Goal: Task Accomplishment & Management: Use online tool/utility

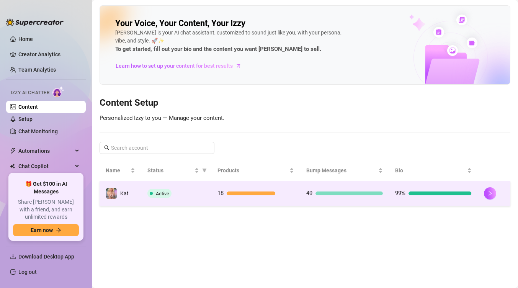
click at [271, 192] on div at bounding box center [251, 194] width 49 height 4
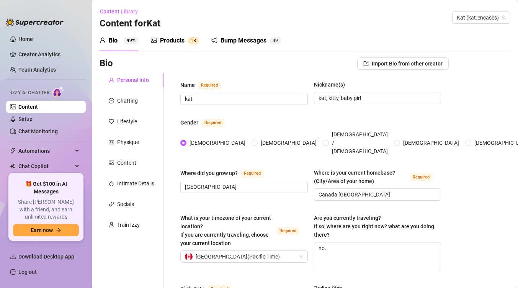
radio input "true"
type input "[DATE]"
click at [180, 32] on div "Products 1 8" at bounding box center [175, 40] width 48 height 21
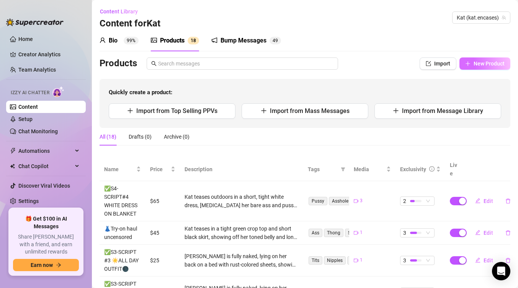
click at [482, 65] on span "New Product" at bounding box center [489, 64] width 31 height 6
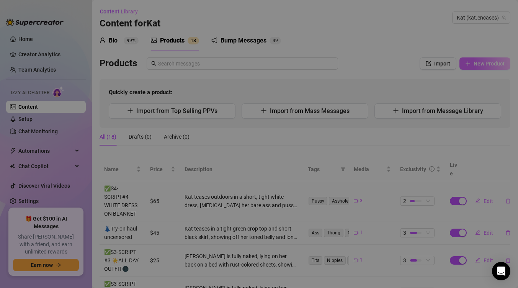
type textarea "Type your message here..."
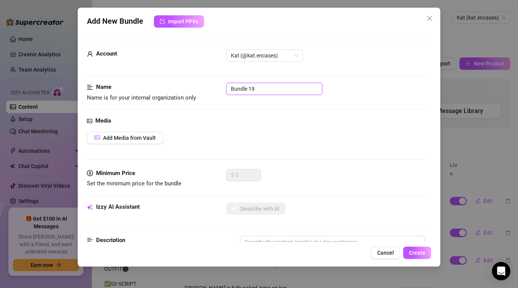
drag, startPoint x: 278, startPoint y: 88, endPoint x: 75, endPoint y: 102, distance: 203.5
click at [75, 102] on div "Add New Bundle Import PPVs Account Kat (@kat.encases) Name Name is for your int…" at bounding box center [259, 144] width 518 height 288
drag, startPoint x: 271, startPoint y: 90, endPoint x: 104, endPoint y: 99, distance: 166.9
click at [104, 99] on div "Name Name is for your internal organization only Bundle 19" at bounding box center [256, 93] width 338 height 20
type input "B"
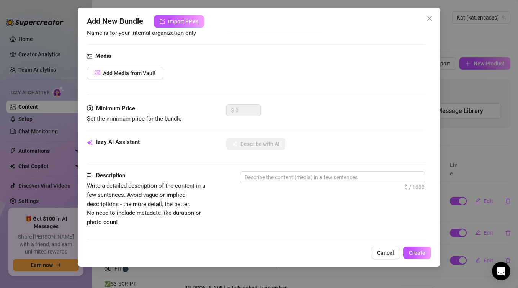
scroll to position [69, 0]
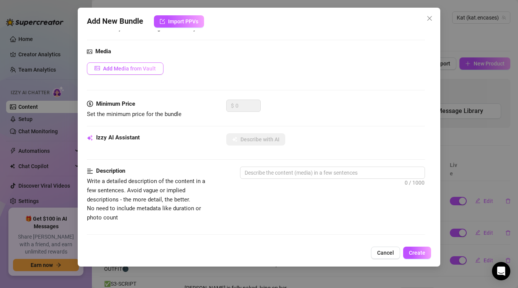
type input "ferry ride - bathroom vid long"
click at [135, 64] on button "Add Media from Vault" at bounding box center [125, 68] width 77 height 12
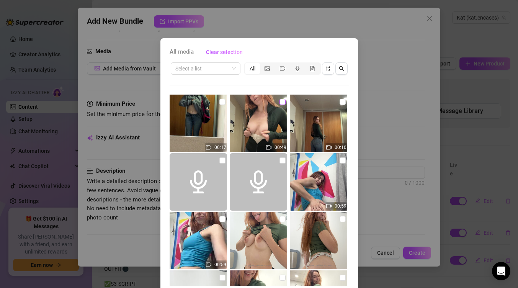
click at [282, 101] on input "checkbox" at bounding box center [283, 102] width 6 height 6
checkbox input "true"
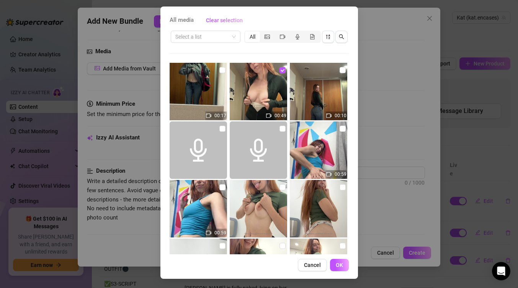
click at [343, 272] on div "All media Clear selection Select a list All 00:17 00:49 00:10 00:59 00:59 00:19…" at bounding box center [260, 143] width 198 height 272
click at [339, 268] on span "OK" at bounding box center [339, 265] width 7 height 6
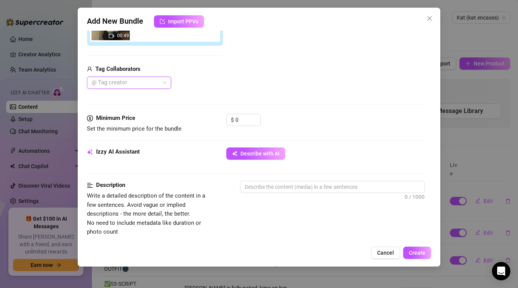
scroll to position [165, 0]
click at [249, 121] on input "0" at bounding box center [248, 119] width 25 height 11
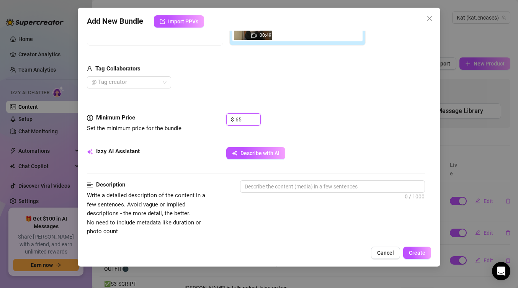
type input "65"
click at [272, 146] on div "Minimum Price Set the minimum price for the bundle $ 65" at bounding box center [256, 130] width 338 height 34
click at [274, 156] on button "Describe with AI" at bounding box center [255, 153] width 59 height 12
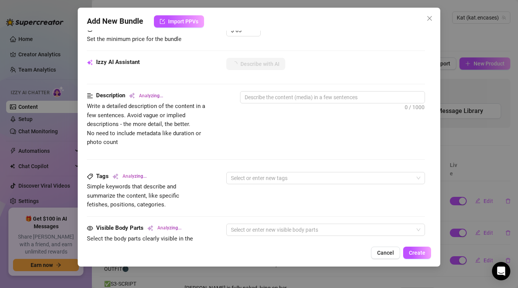
type textarea "Kat"
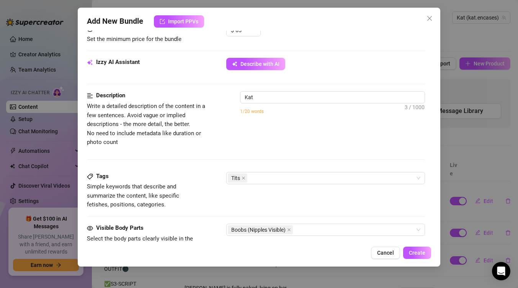
type textarea "Kat teases"
type textarea "Kat teases in"
type textarea "Kat teases in a"
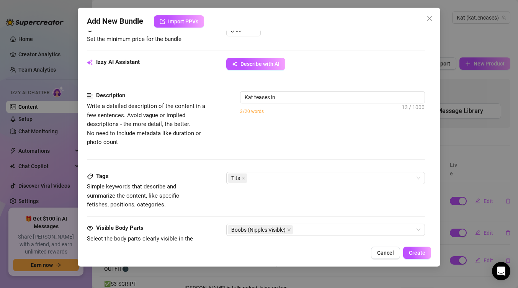
type textarea "Kat teases in a"
type textarea "Kat teases in a tight"
type textarea "Kat teases in a tight green"
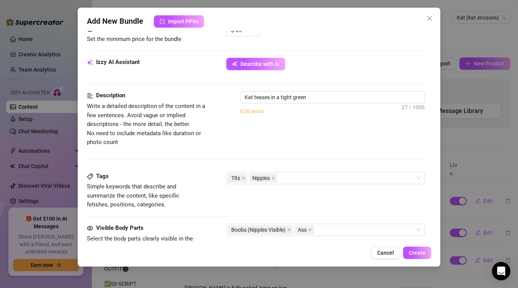
type textarea "Kat teases in a tight green zip-up"
type textarea "Kat teases in a tight green zip-up top"
type textarea "Kat teases in a tight green zip-up top and"
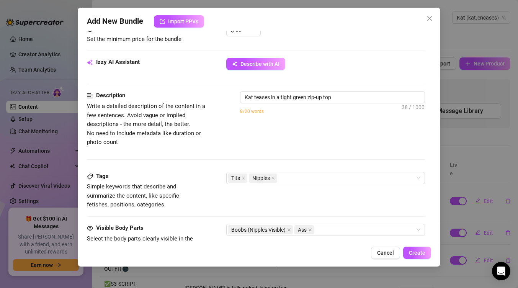
type textarea "Kat teases in a tight green zip-up top and"
type textarea "Kat teases in a tight green zip-up top and jeans,"
type textarea "Kat teases in a tight green zip-up top and jeans, slowly"
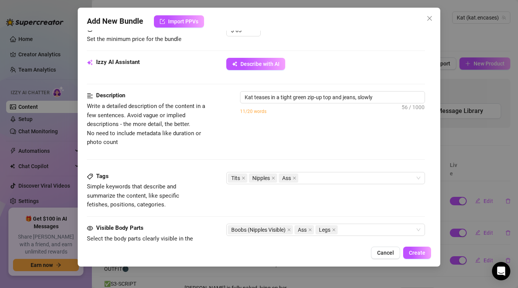
type textarea "Kat teases in a tight green zip-up top and jeans, slowly pulling"
type textarea "Kat teases in a tight green zip-up top and jeans, slowly pulling her"
type textarea "Kat teases in a tight green zip-up top and jeans, slowly pulling her pants"
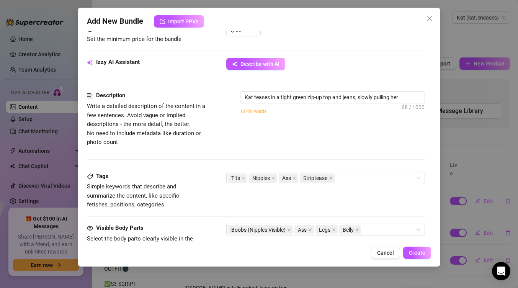
type textarea "Kat teases in a tight green zip-up top and jeans, slowly pulling her pants"
type textarea "Kat teases in a tight green zip-up top and jeans, slowly pulling her pants down"
type textarea "Kat teases in a tight green zip-up top and jeans, slowly pulling her pants down…"
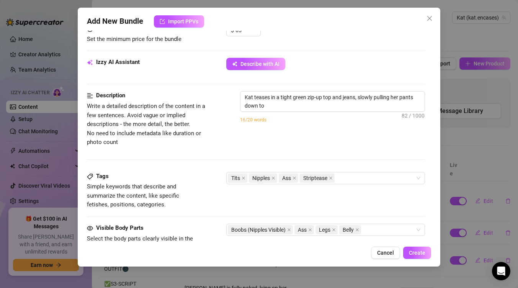
type textarea "Kat teases in a tight green zip-up top and jeans, slowly pulling her pants down…"
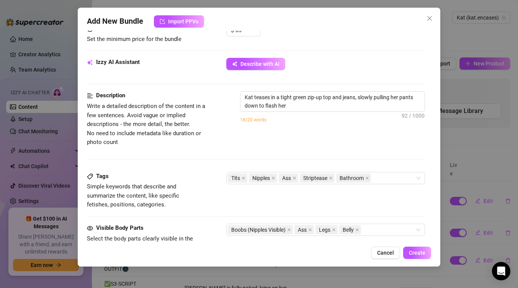
type textarea "Kat teases in a tight green zip-up top and jeans, slowly pulling her pants down…"
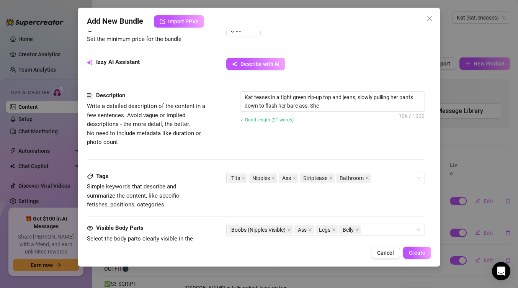
type textarea "Kat teases in a tight green zip-up top and jeans, slowly pulling her pants down…"
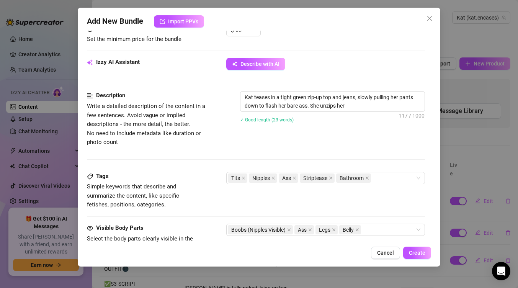
type textarea "Kat teases in a tight green zip-up top and jeans, slowly pulling her pants down…"
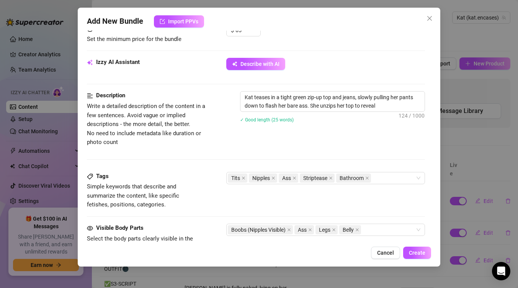
type textarea "Kat teases in a tight green zip-up top and jeans, slowly pulling her pants down…"
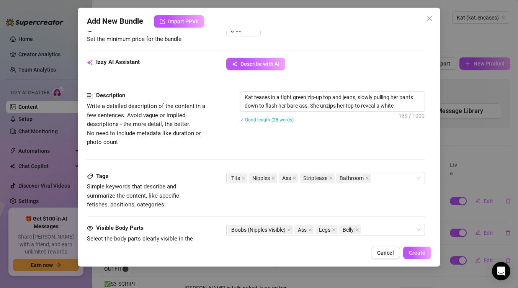
type textarea "Kat teases in a tight green zip-up top and jeans, slowly pulling her pants down…"
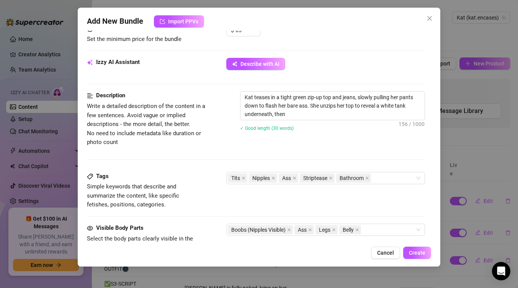
type textarea "Kat teases in a tight green zip-up top and jeans, slowly pulling her pants down…"
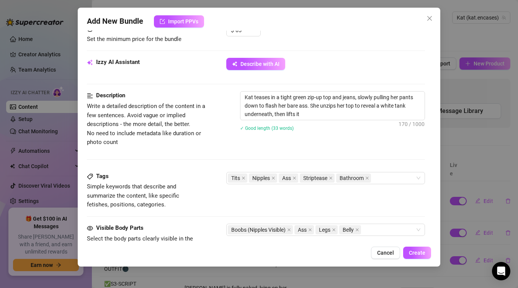
type textarea "Kat teases in a tight green zip-up top and jeans, slowly pulling her pants down…"
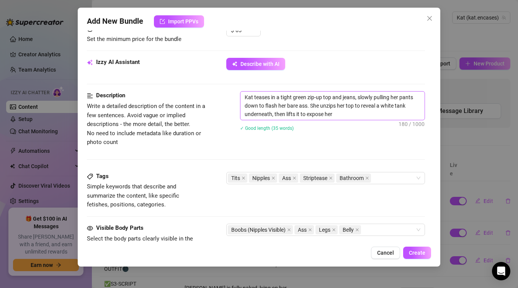
type textarea "Kat teases in a tight green zip-up top and jeans, slowly pulling her pants down…"
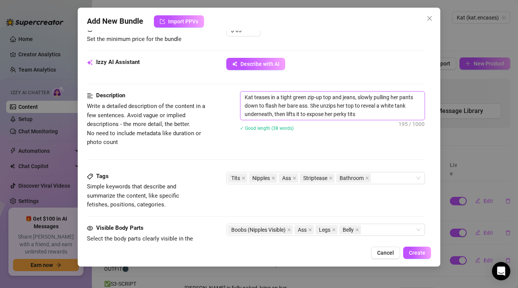
type textarea "Kat teases in a tight green zip-up top and jeans, slowly pulling her pants down…"
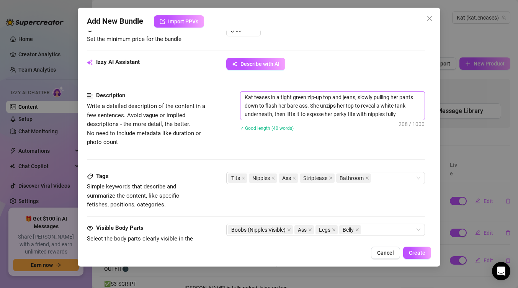
type textarea "Kat teases in a tight green zip-up top and jeans, slowly pulling her pants down…"
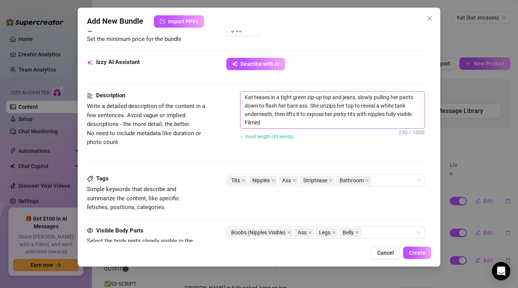
type textarea "Kat teases in a tight green zip-up top and jeans, slowly pulling her pants down…"
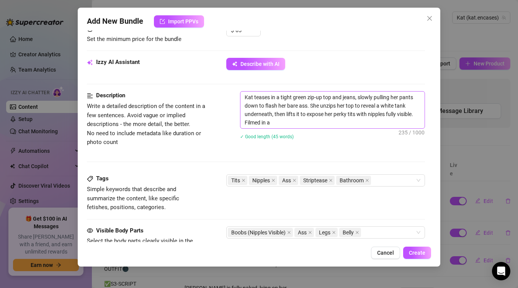
type textarea "Kat teases in a tight green zip-up top and jeans, slowly pulling her pants down…"
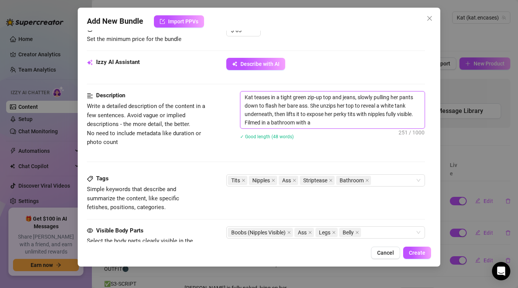
click at [331, 100] on textarea "Kat teases in a tight green zip-up top and jeans, slowly pulling her pants down…" at bounding box center [333, 110] width 184 height 37
type textarea "Kat teases in a tight green zip-up top and jeans, slowly pulling her pants down…"
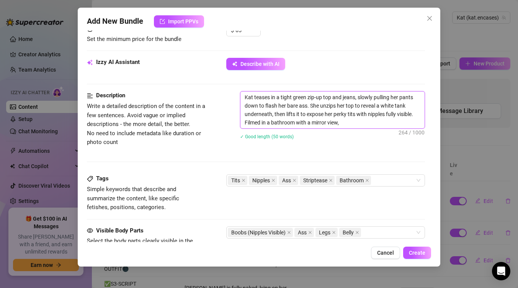
type textarea "Kat teases in a tight green zip-up top and jeans, slowly pulling her pants down…"
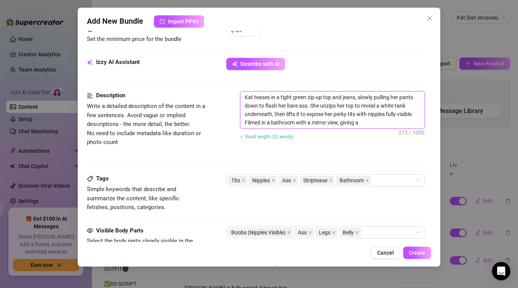
type textarea "Kat teases in a tight green zip-up top and jeans, slowly pulling her pants down…"
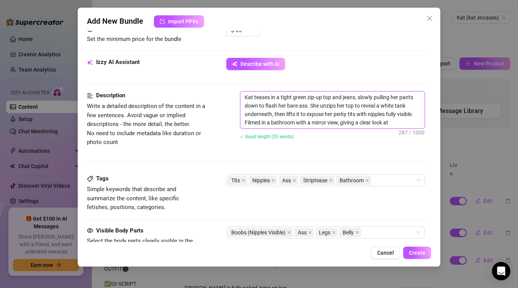
type textarea "Kat teases in a tight green zip-up top and jeans, slowly pulling her pants down…"
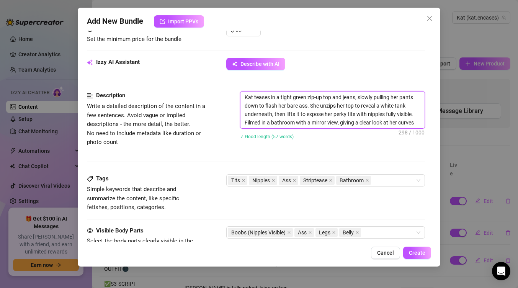
type textarea "Kat teases in a tight green zip-up top and jeans, slowly pulling her pants down…"
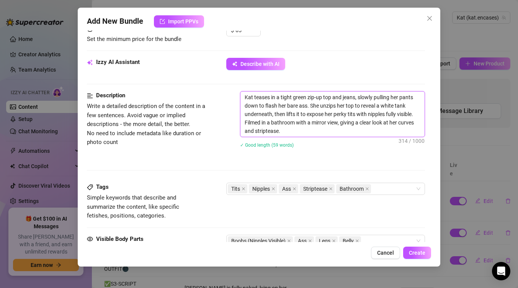
drag, startPoint x: 332, startPoint y: 99, endPoint x: 323, endPoint y: 98, distance: 9.2
click at [323, 98] on textarea "Kat teases in a tight green zip-up top and jeans, slowly pulling her pants down…" at bounding box center [333, 114] width 184 height 45
type textarea "Kat teases in a tight green zip-up and jeans, slowly pulling her pants down to …"
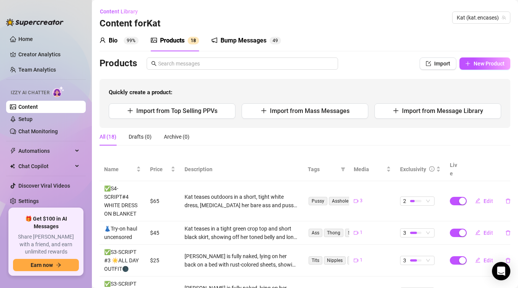
click at [175, 42] on div "Products" at bounding box center [172, 40] width 25 height 9
click at [491, 63] on span "New Product" at bounding box center [489, 64] width 31 height 6
type textarea "Type your message here..."
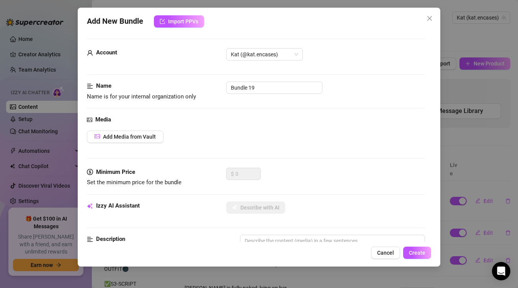
scroll to position [0, 0]
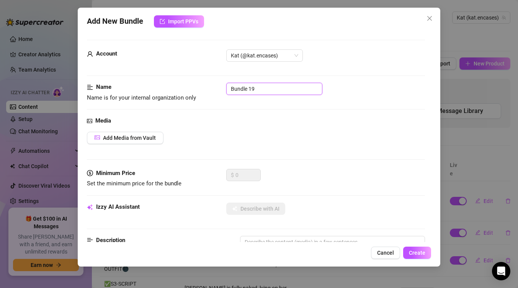
drag, startPoint x: 270, startPoint y: 86, endPoint x: 185, endPoint y: 70, distance: 86.9
type input "w"
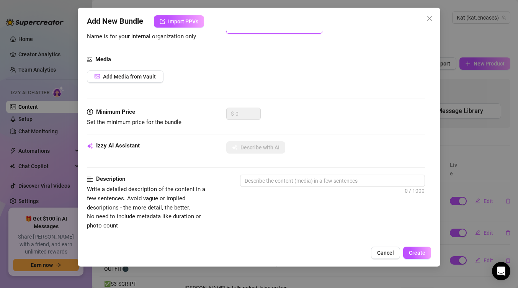
scroll to position [63, 0]
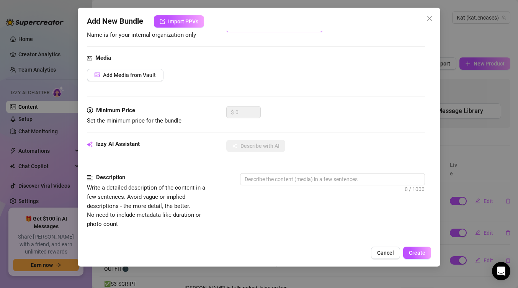
type input "ferry ride - naught bathroom vid long"
click at [147, 82] on div "Media Add Media from Vault" at bounding box center [256, 80] width 338 height 52
click at [147, 72] on span "Add Media from Vault" at bounding box center [129, 75] width 53 height 6
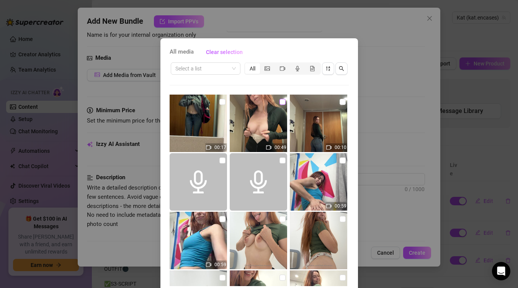
click at [282, 100] on input "checkbox" at bounding box center [283, 102] width 6 height 6
checkbox input "true"
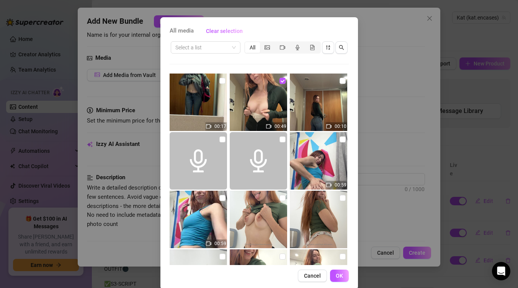
scroll to position [32, 0]
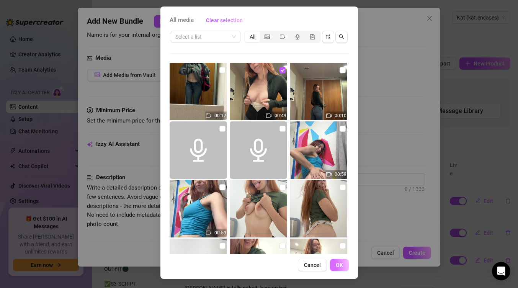
click at [343, 261] on button "OK" at bounding box center [339, 265] width 19 height 12
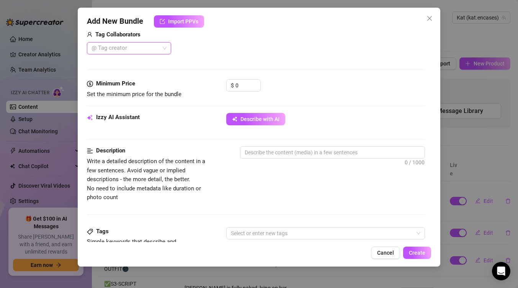
scroll to position [199, 0]
click at [243, 89] on input "0" at bounding box center [248, 84] width 25 height 11
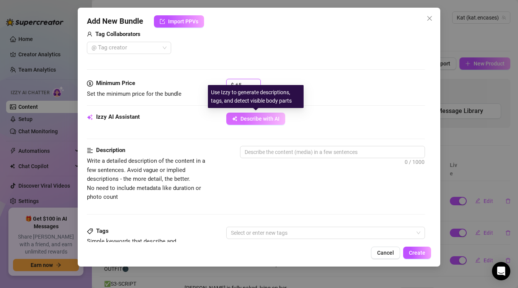
type input "65"
click at [258, 118] on span "Describe with AI" at bounding box center [260, 119] width 39 height 6
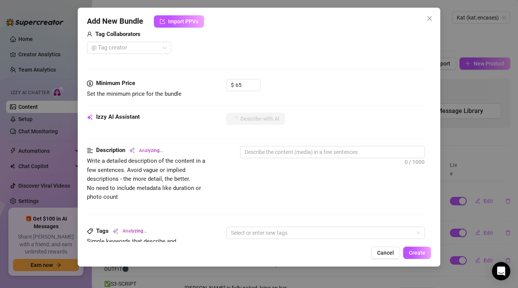
scroll to position [298, 0]
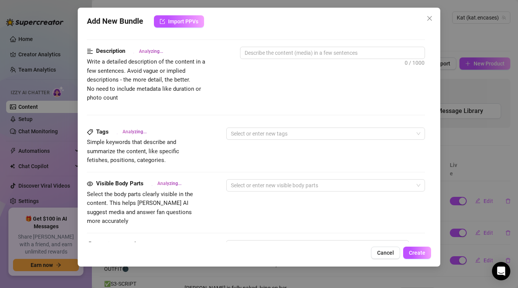
type textarea "Kat"
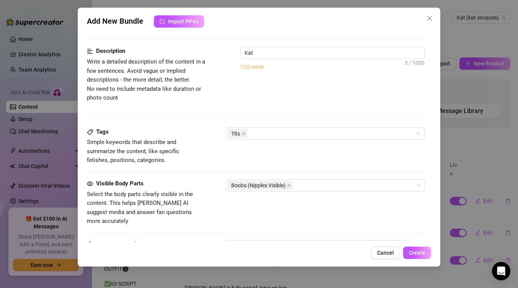
type textarea "Kat teases"
type textarea "Kat teases in"
type textarea "Kat teases in a"
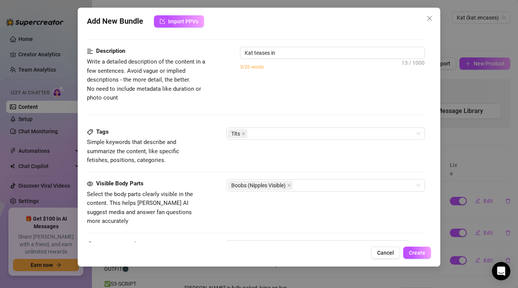
type textarea "Kat teases in a"
type textarea "Kat teases in a tight"
type textarea "Kat teases in a tight green"
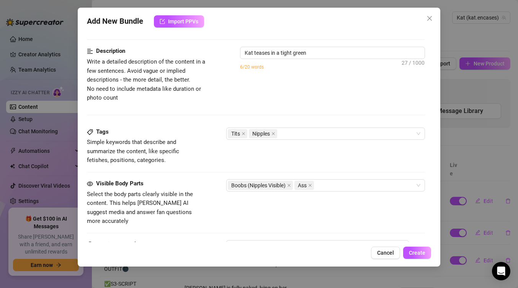
type textarea "Kat teases in a tight green zip-up"
type textarea "Kat teases in a tight green zip-up top"
type textarea "Kat teases in a tight green zip-up top and"
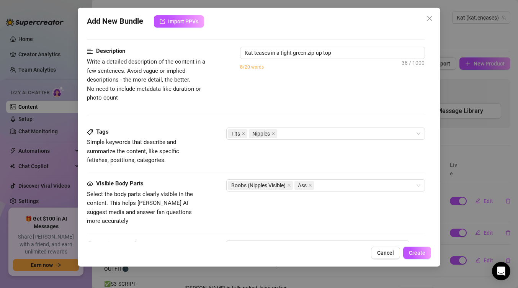
type textarea "Kat teases in a tight green zip-up top and"
type textarea "Kat teases in a tight green zip-up top and jeans,"
type textarea "Kat teases in a tight green zip-up top and jeans, [MEDICAL_DATA]"
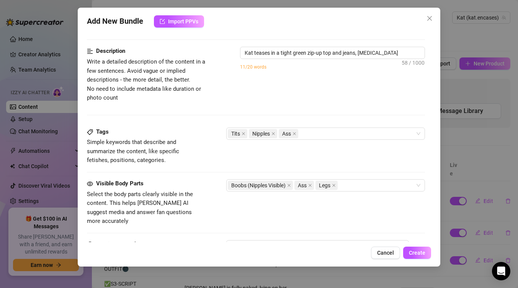
type textarea "Kat teases in a tight green zip-up top and jeans, [MEDICAL_DATA] her"
type textarea "Kat teases in a tight green zip-up top and jeans, [MEDICAL_DATA] her bare"
type textarea "Kat teases in a tight green zip-up top and jeans, flashing her bare ass"
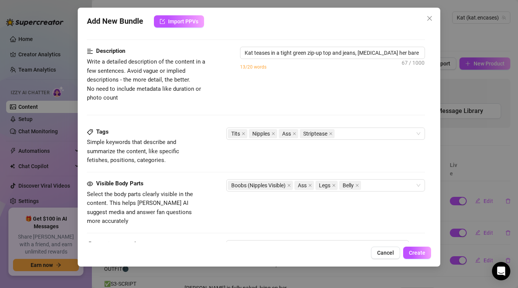
type textarea "Kat teases in a tight green zip-up top and jeans, flashing her bare ass"
type textarea "Kat teases in a tight green zip-up top and jeans, [MEDICAL_DATA] her bare ass by"
type textarea "Kat teases in a tight green zip-up top and jeans, flashing her bare ass by pull…"
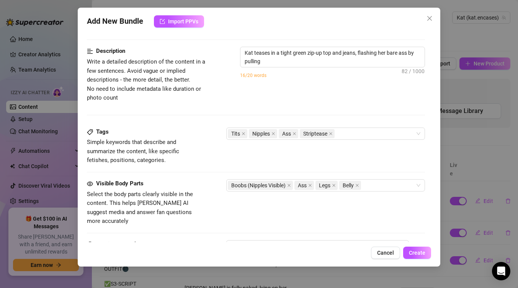
type textarea "Kat teases in a tight green zip-up top and jeans, [MEDICAL_DATA] her bare ass b…"
type textarea "Kat teases in a tight green zip-up top and jeans, flashing her bare ass by pull…"
type textarea "Kat teases in a tight green zip-up top and jeans, [MEDICAL_DATA] her bare ass b…"
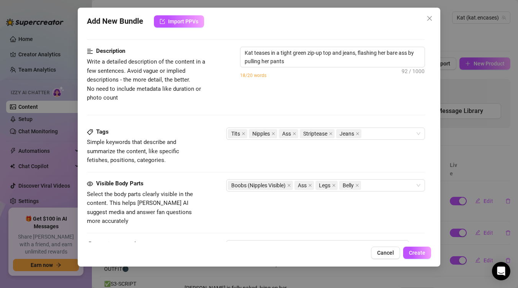
type textarea "Kat teases in a tight green zip-up top and jeans, [MEDICAL_DATA] her bare ass b…"
type textarea "Kat teases in a tight green zip-up top and jeans, flashing her bare ass by pull…"
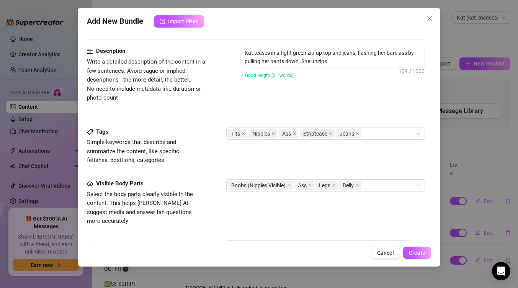
type textarea "Kat teases in a tight green zip-up top and jeans, [MEDICAL_DATA] her bare ass b…"
type textarea "Kat teases in a tight green zip-up top and jeans, flashing her bare ass by pull…"
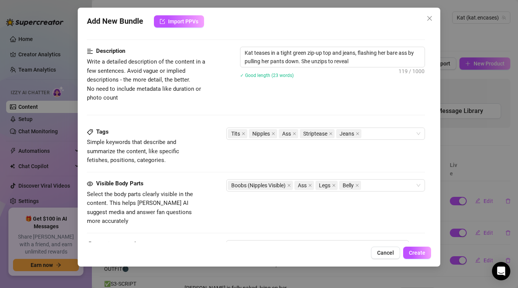
type textarea "Kat teases in a tight green zip-up top and jeans, flashing her bare ass by pull…"
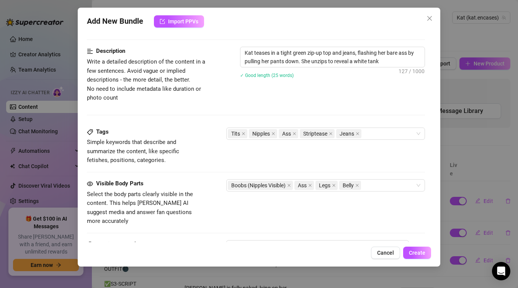
type textarea "Kat teases in a tight green zip-up top and jeans, flashing her bare ass by pull…"
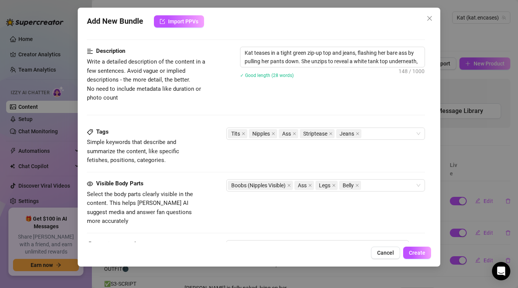
type textarea "Kat teases in a tight green zip-up top and jeans, flashing her bare ass by pull…"
type textarea "Kat teases in a tight green zip-up top and jeans, [MEDICAL_DATA] her bare ass b…"
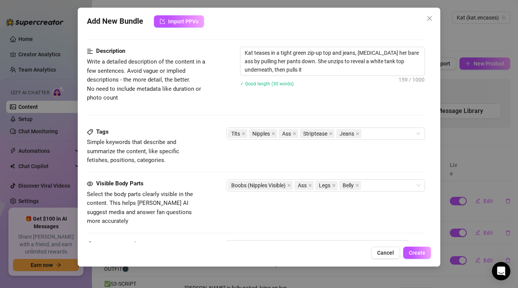
type textarea "Kat teases in a tight green zip-up top and jeans, flashing her bare ass by pull…"
type textarea "Kat teases in a tight green zip-up top and jeans, [MEDICAL_DATA] her bare ass b…"
type textarea "Kat teases in a tight green zip-up top and jeans, flashing her bare ass by pull…"
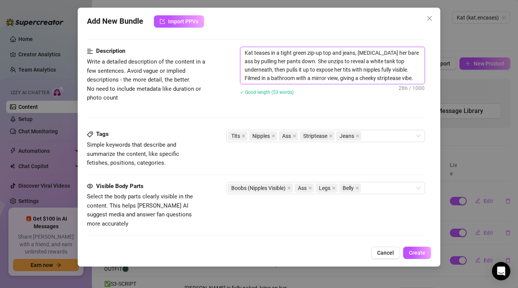
click at [331, 53] on textarea "Kat teases in a tight green zip-up top and jeans, [MEDICAL_DATA] her bare ass b…" at bounding box center [333, 65] width 184 height 37
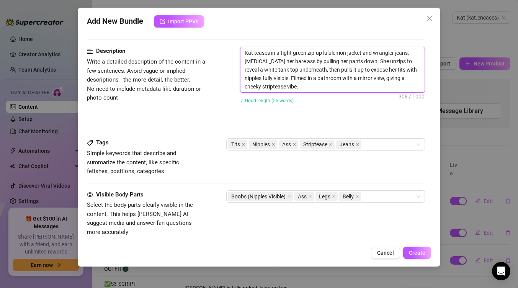
click at [295, 62] on textarea "Kat teases in a tight green zip-up lululemon jacket and wrangler jeans, [MEDICA…" at bounding box center [333, 69] width 184 height 45
click at [391, 77] on textarea "Kat teases in a tight green zip-up lululemon jacket and wrangler jeans, [MEDICA…" at bounding box center [333, 69] width 184 height 45
click at [374, 86] on textarea "Kat teases in a tight green zip-up lululemon jacket and wrangler jeans, [MEDICA…" at bounding box center [333, 69] width 184 height 45
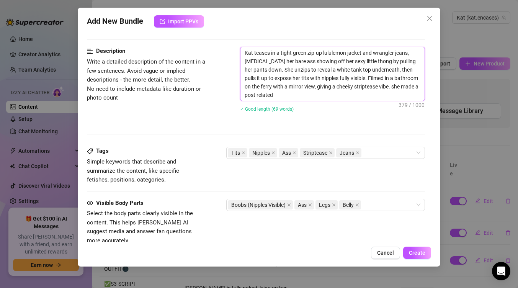
scroll to position [0, 0]
click at [367, 99] on textarea "Kat teases in a tight green zip-up lululemon jacket and wrangler jeans, flashin…" at bounding box center [333, 74] width 184 height 54
click at [360, 95] on textarea "Kat teases in a tight green zip-up lululemon jacket and wrangler jeans, flashin…" at bounding box center [333, 74] width 184 height 54
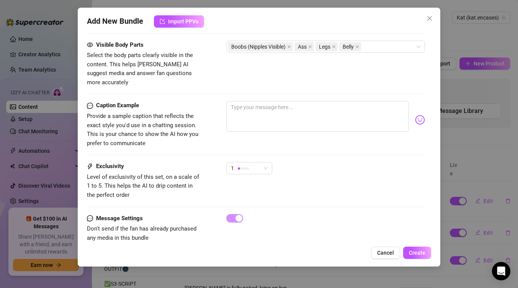
scroll to position [462, 0]
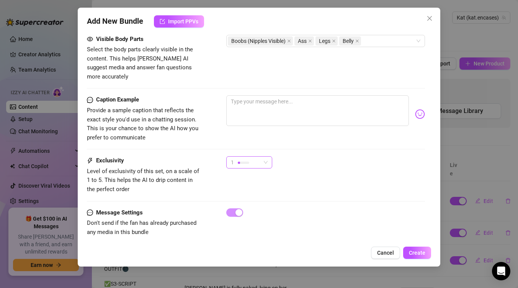
click at [266, 157] on span "1" at bounding box center [249, 162] width 37 height 11
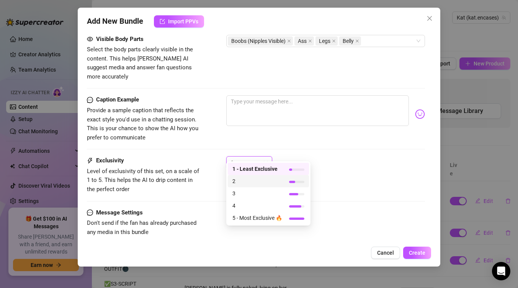
click at [257, 183] on span "2" at bounding box center [258, 181] width 50 height 8
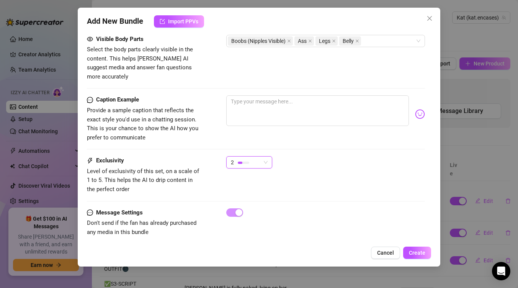
click at [244, 159] on div at bounding box center [243, 162] width 11 height 7
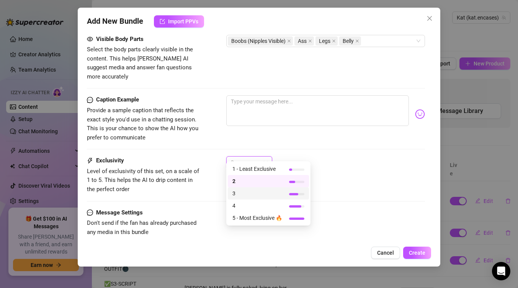
click at [249, 195] on span "3" at bounding box center [258, 193] width 50 height 8
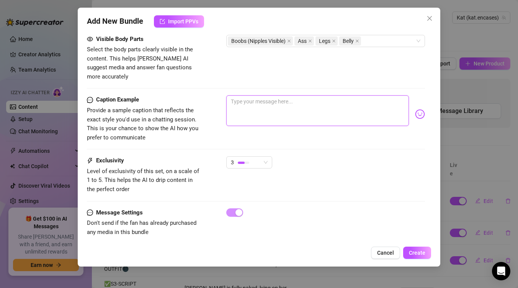
click at [296, 108] on textarea at bounding box center [317, 110] width 183 height 31
click at [361, 98] on textarea "mmmm i feel like you'd like watching me be naughty" at bounding box center [317, 110] width 183 height 31
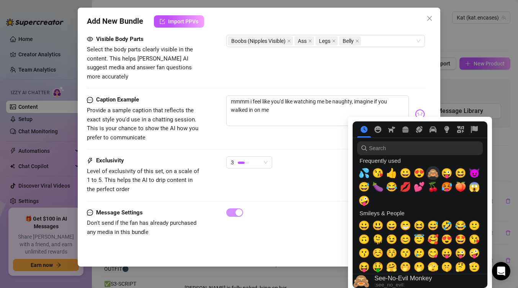
click at [437, 176] on span "🙈" at bounding box center [433, 173] width 11 height 11
click at [368, 170] on span "💦" at bounding box center [364, 173] width 11 height 11
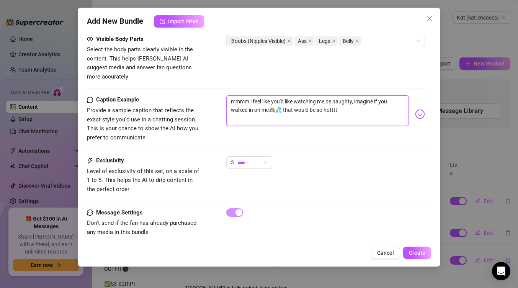
click at [355, 95] on textarea "mmmm i feel like you'd like watching me be naughty, imagine if you walked in on…" at bounding box center [317, 110] width 183 height 31
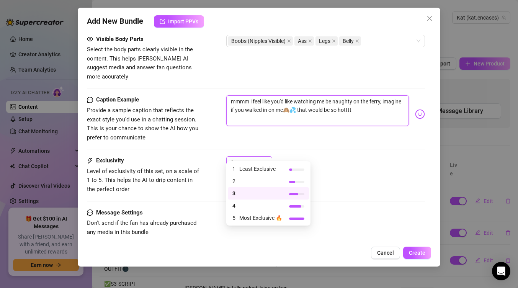
click at [262, 157] on span "3" at bounding box center [249, 162] width 37 height 11
click at [267, 166] on span "1 - Least Exclusive" at bounding box center [258, 169] width 50 height 8
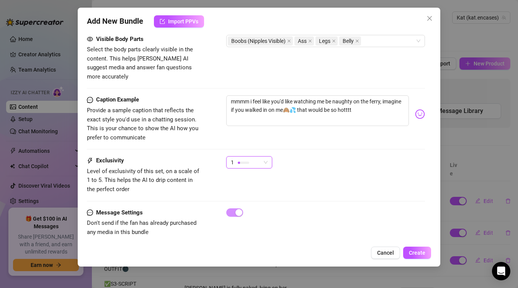
click at [262, 158] on span "1" at bounding box center [249, 162] width 37 height 11
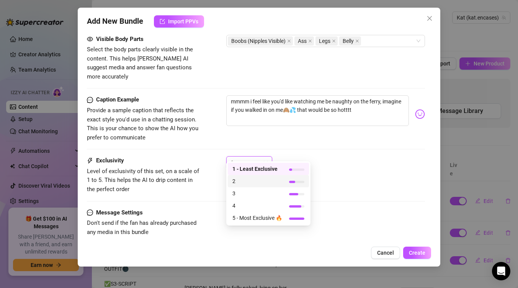
click at [261, 181] on span "2" at bounding box center [258, 181] width 50 height 8
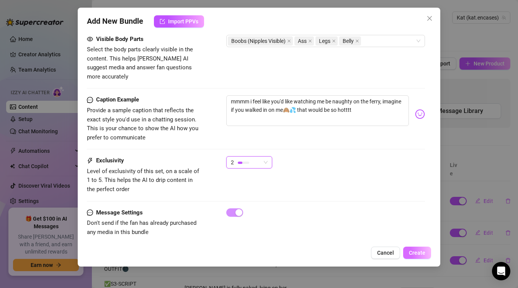
click at [417, 251] on span "Create" at bounding box center [417, 253] width 16 height 6
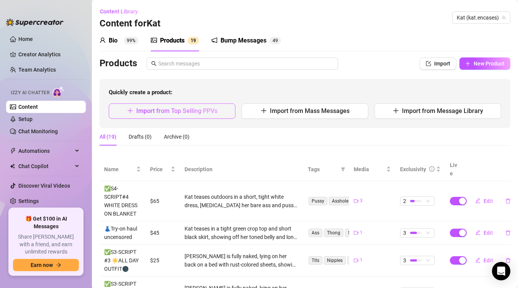
click at [206, 111] on span "Import from Top Selling PPVs" at bounding box center [176, 110] width 81 height 7
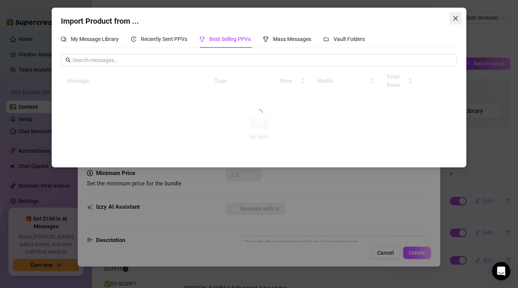
click at [458, 23] on button "Close" at bounding box center [456, 18] width 12 height 12
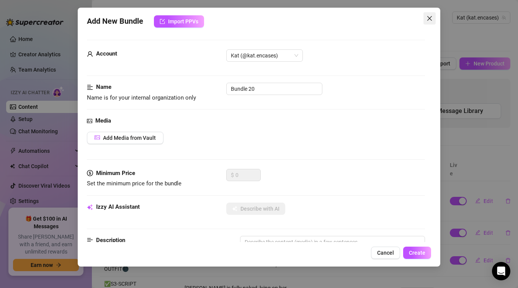
click at [431, 15] on button "Close" at bounding box center [430, 18] width 12 height 12
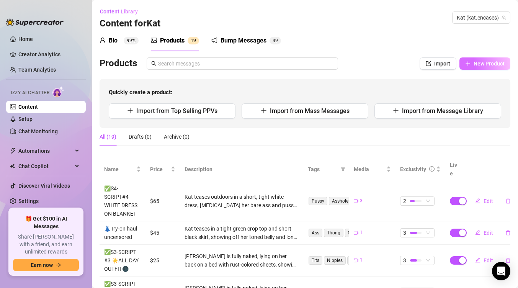
click at [495, 65] on span "New Product" at bounding box center [489, 64] width 31 height 6
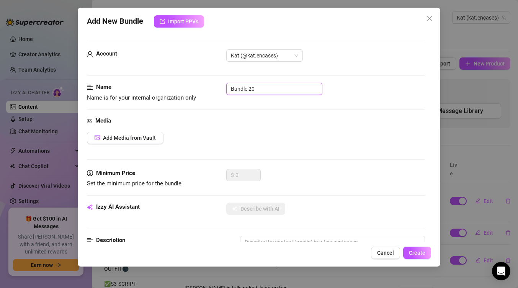
drag, startPoint x: 276, startPoint y: 92, endPoint x: 188, endPoint y: 87, distance: 88.3
click at [188, 87] on div "Name Name is for your internal organization only Bundle 20" at bounding box center [256, 93] width 338 height 20
click at [140, 128] on div "Media Add Media from Vault" at bounding box center [256, 142] width 338 height 52
click at [140, 131] on div "Media Add Media from Vault" at bounding box center [256, 142] width 338 height 52
click at [140, 132] on button "Add Media from Vault" at bounding box center [125, 138] width 77 height 12
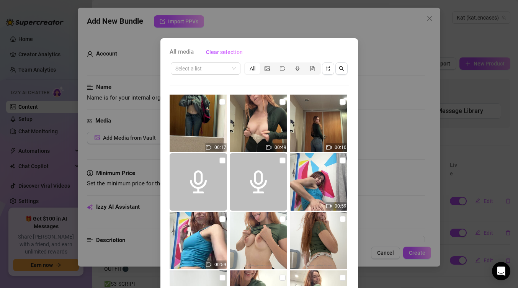
click at [215, 100] on img at bounding box center [198, 123] width 57 height 57
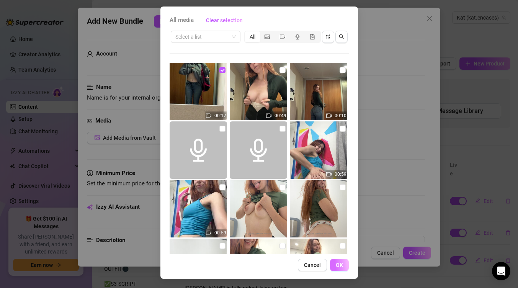
click at [343, 265] on button "OK" at bounding box center [339, 265] width 19 height 12
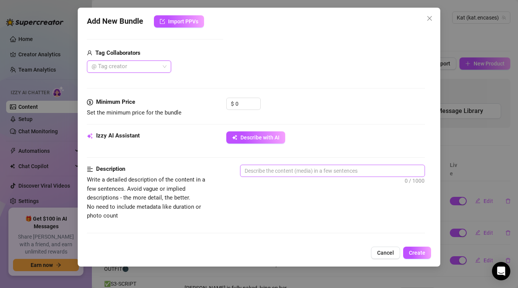
scroll to position [181, 0]
drag, startPoint x: 243, startPoint y: 103, endPoint x: 213, endPoint y: 103, distance: 29.5
click at [213, 103] on div "Minimum Price Set the minimum price for the bundle $ 0" at bounding box center [256, 107] width 338 height 20
click at [338, 169] on textarea at bounding box center [333, 170] width 184 height 11
click at [274, 136] on span "Describe with AI" at bounding box center [260, 137] width 39 height 6
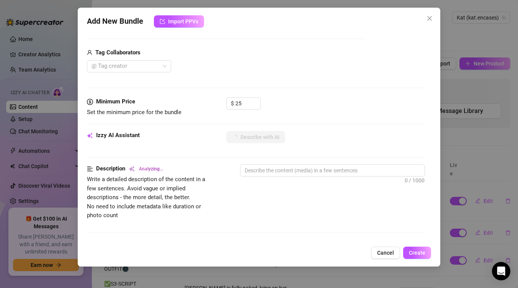
scroll to position [443, 0]
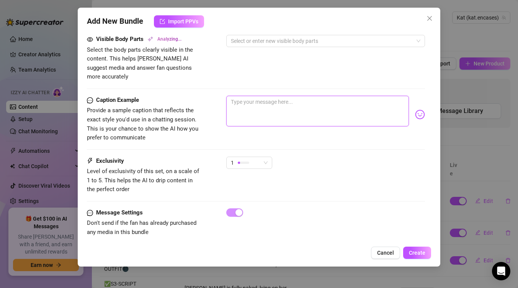
click at [306, 98] on textarea at bounding box center [317, 111] width 183 height 31
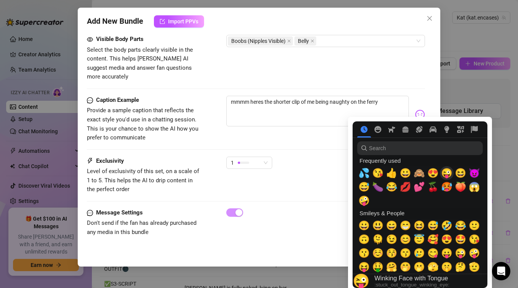
click at [444, 170] on span "😜" at bounding box center [446, 173] width 11 height 11
click at [475, 170] on span "😈" at bounding box center [474, 173] width 11 height 11
click at [366, 171] on span "💦" at bounding box center [364, 173] width 11 height 11
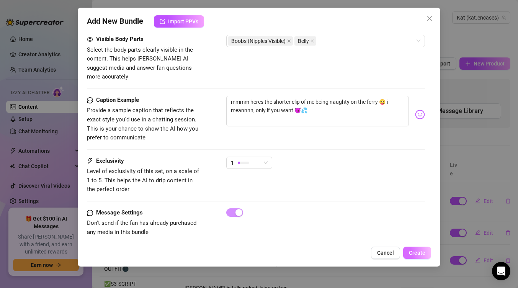
click at [419, 252] on span "Create" at bounding box center [417, 253] width 16 height 6
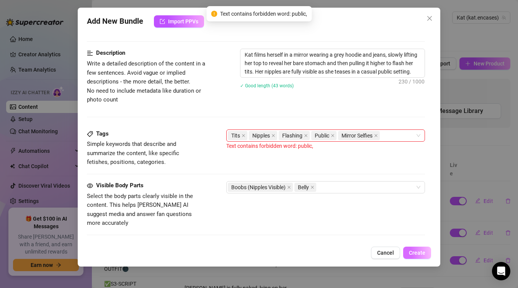
scroll to position [295, 0]
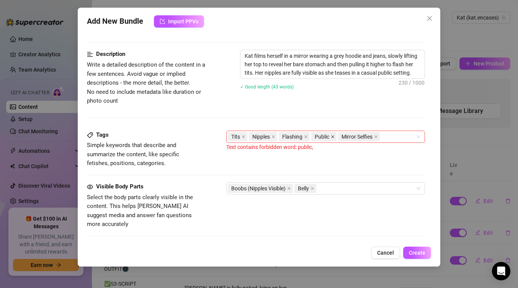
click at [333, 136] on icon "close" at bounding box center [333, 137] width 4 height 4
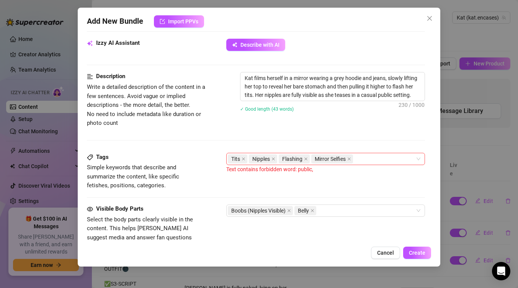
scroll to position [272, 0]
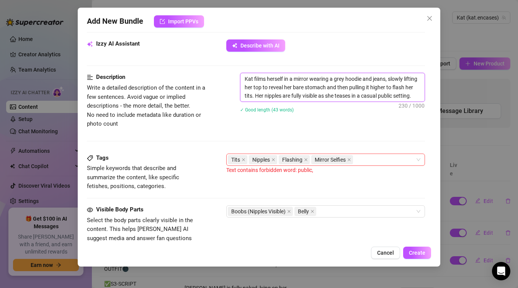
click at [390, 97] on textarea "Kat films herself in a mirror wearing a grey hoodie and jeans, slowly lifting h…" at bounding box center [333, 87] width 184 height 28
click at [392, 96] on textarea "Kat films herself in a mirror wearing a grey hoodie and jeans, slowly lifting h…" at bounding box center [333, 87] width 184 height 28
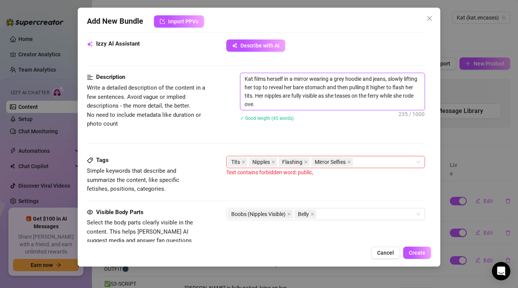
scroll to position [0, 0]
click at [331, 104] on textarea "Kat films herself in a mirror wearing a grey hoodie and jeans, slowly lifting h…" at bounding box center [333, 91] width 184 height 37
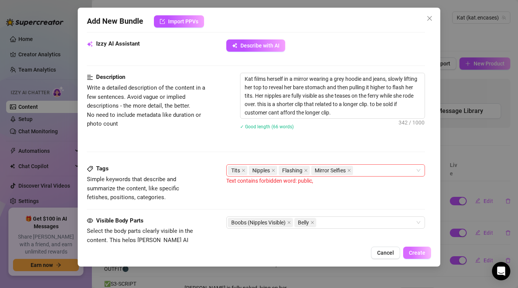
click at [420, 254] on span "Create" at bounding box center [417, 253] width 16 height 6
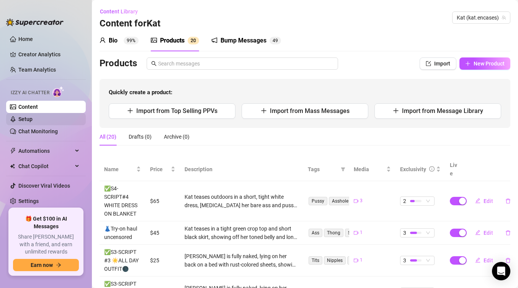
click at [33, 119] on link "Setup" at bounding box center [25, 119] width 14 height 6
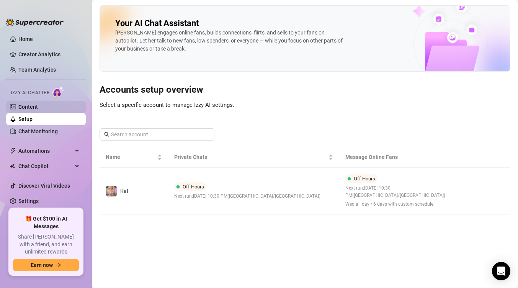
click at [38, 106] on link "Content" at bounding box center [28, 107] width 20 height 6
